Goal: Task Accomplishment & Management: Manage account settings

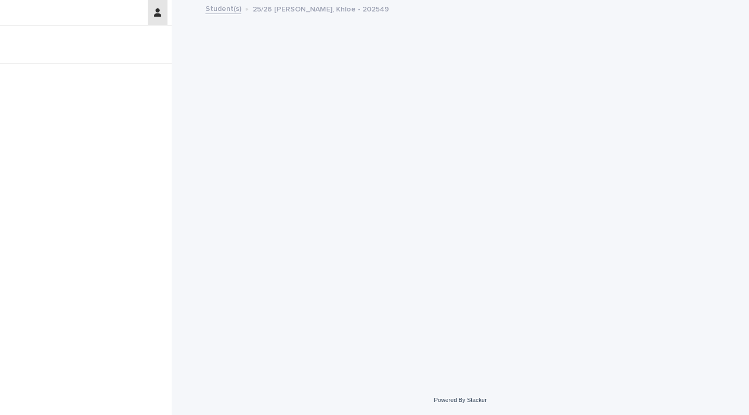
click at [159, 11] on icon "button" at bounding box center [157, 12] width 7 height 8
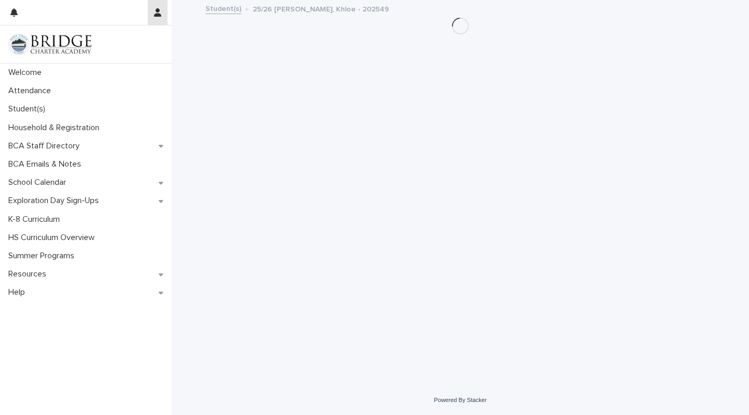
click at [153, 19] on button "button" at bounding box center [158, 12] width 20 height 25
click at [131, 44] on p "Log Out" at bounding box center [128, 44] width 66 height 18
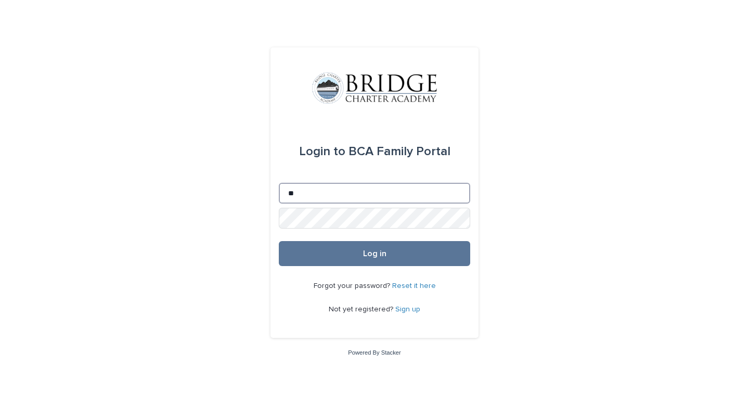
type input "**********"
click at [375, 254] on button "Log in" at bounding box center [374, 253] width 191 height 25
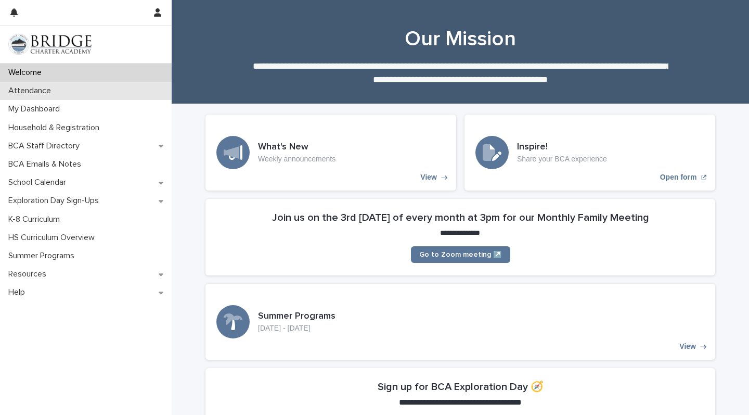
click at [113, 89] on div "Attendance" at bounding box center [86, 91] width 172 height 18
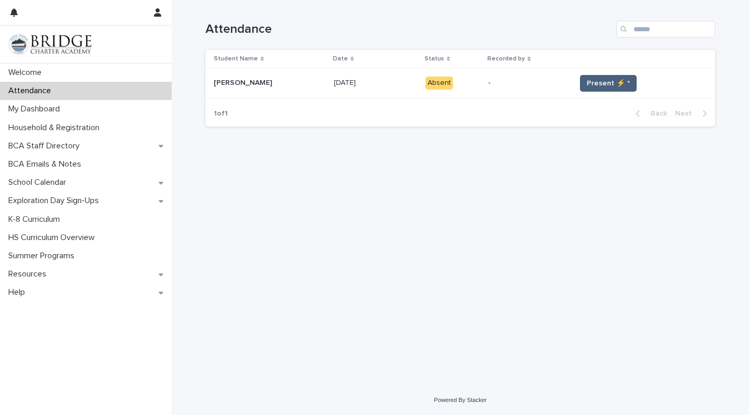
click at [587, 83] on span "Present ⚡ *" at bounding box center [608, 83] width 43 height 10
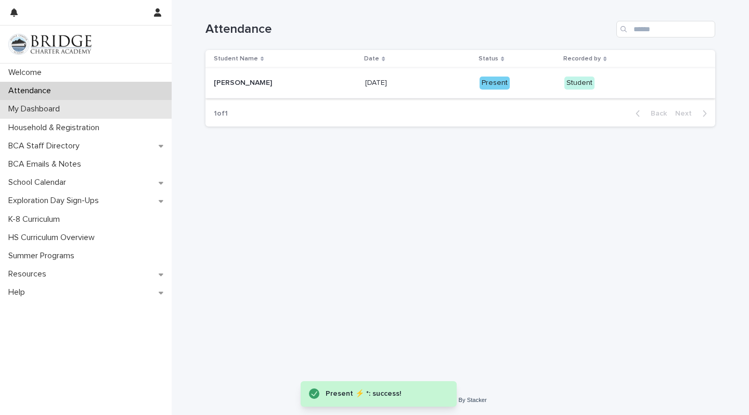
click at [79, 109] on div "My Dashboard" at bounding box center [86, 109] width 172 height 18
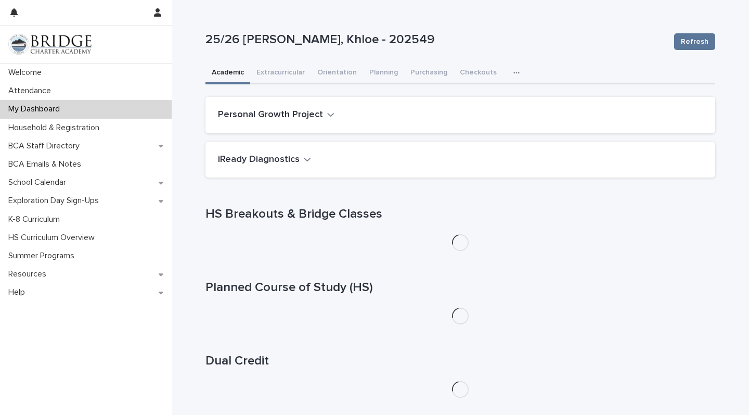
click at [286, 166] on div "iReady Diagnostics" at bounding box center [460, 159] width 510 height 36
click at [283, 160] on h2 "iReady Diagnostics" at bounding box center [259, 159] width 82 height 11
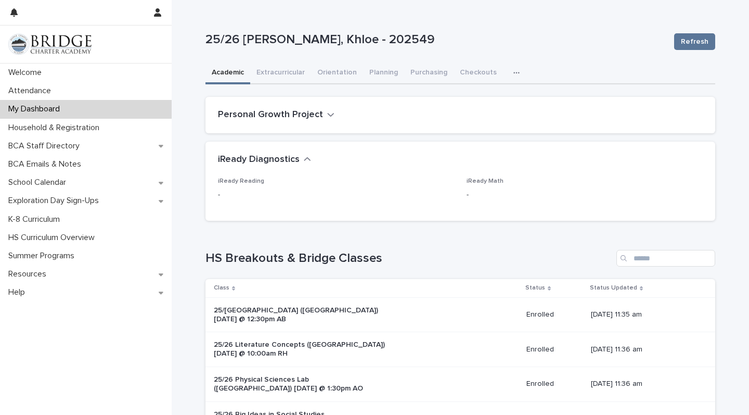
click at [224, 195] on p "-" at bounding box center [336, 194] width 236 height 11
click at [320, 196] on p "-" at bounding box center [336, 194] width 236 height 11
click at [492, 212] on div "iReady Reading - iReady Math -" at bounding box center [460, 198] width 510 height 43
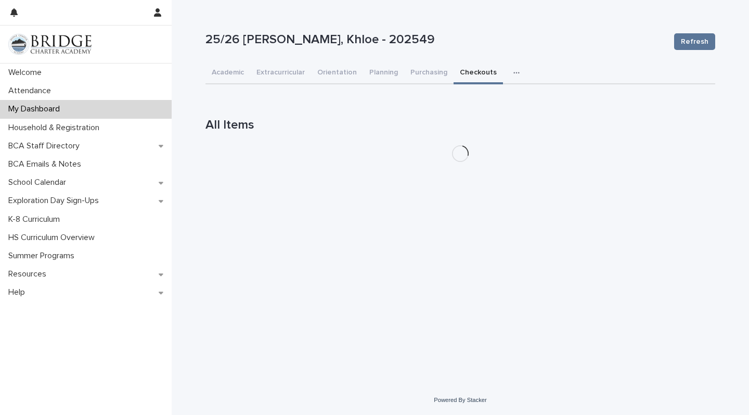
click at [465, 72] on button "Checkouts" at bounding box center [478, 73] width 49 height 22
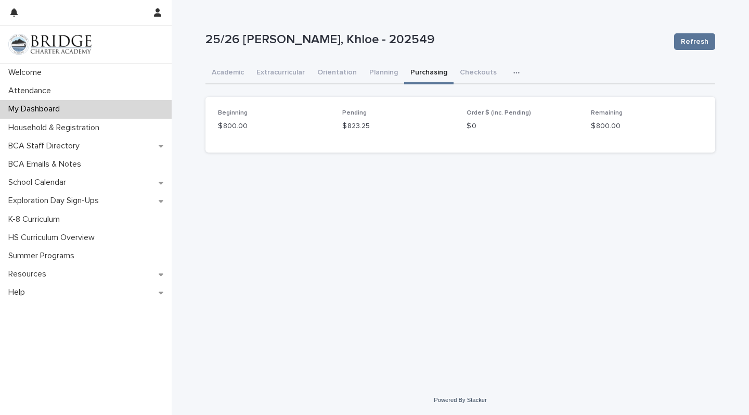
click at [439, 72] on button "Purchasing" at bounding box center [428, 73] width 49 height 22
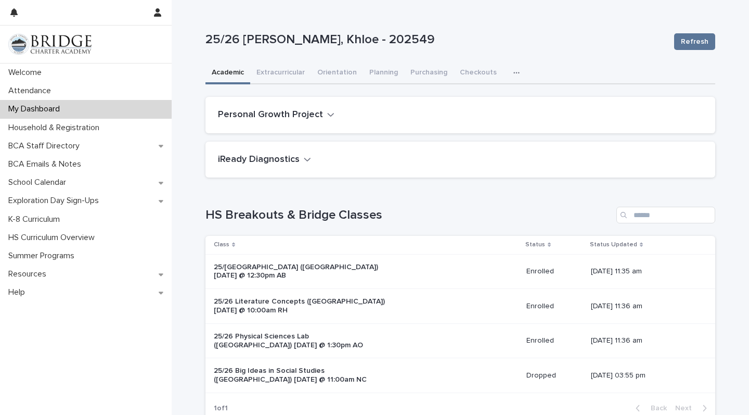
click at [227, 78] on button "Academic" at bounding box center [227, 73] width 45 height 22
